Goal: Find specific page/section: Find specific page/section

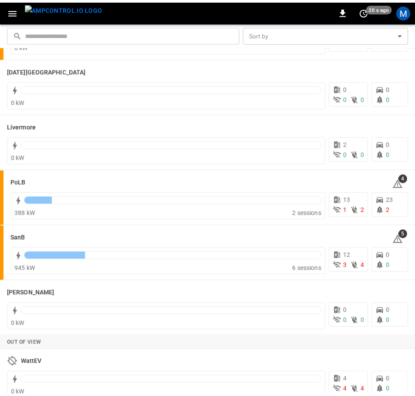
scroll to position [178, 0]
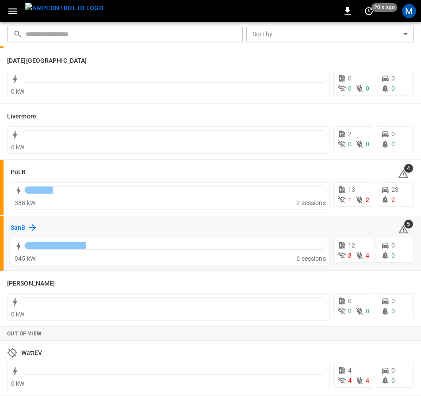
click at [31, 227] on icon at bounding box center [32, 227] width 7 height 7
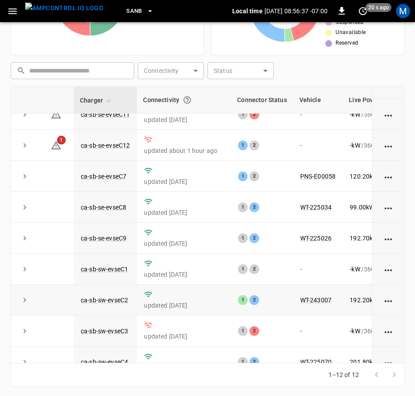
scroll to position [133, 0]
